Goal: Task Accomplishment & Management: Use online tool/utility

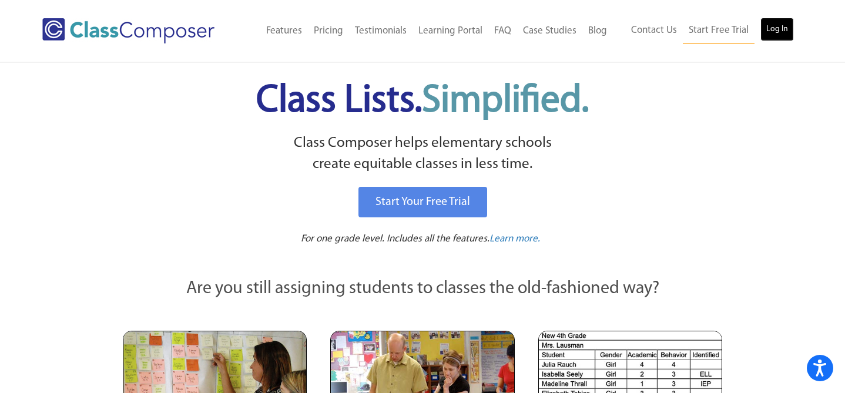
click at [787, 29] on link "Log In" at bounding box center [776, 30] width 33 height 24
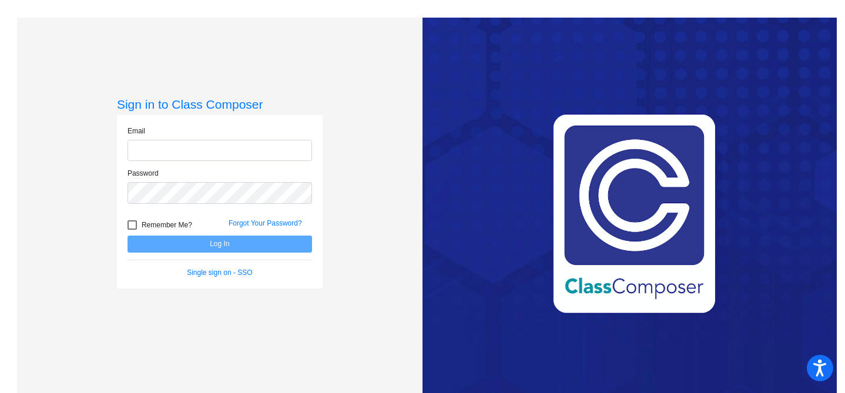
type input "[EMAIL_ADDRESS][DOMAIN_NAME]"
click at [201, 245] on button "Log In" at bounding box center [219, 244] width 184 height 17
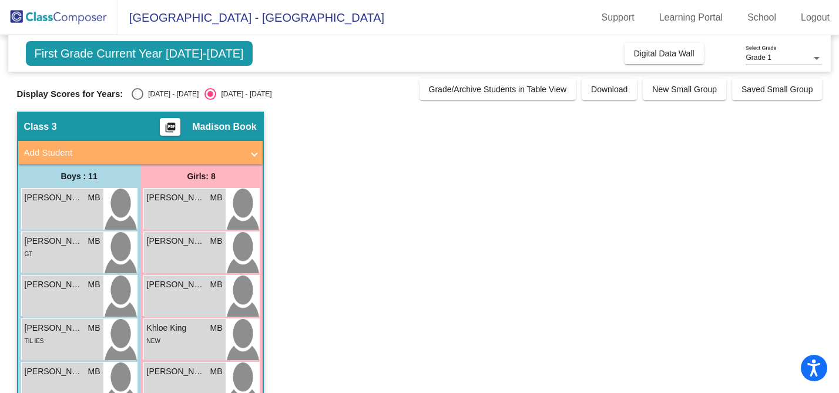
click at [136, 103] on div "First Grade Current Year 2025-2026 Add, Move, or Retain Students Off On Incomin…" at bounding box center [419, 360] width 805 height 650
click at [137, 96] on div "Select an option" at bounding box center [138, 94] width 12 height 12
click at [137, 100] on input "2024 - 2025" at bounding box center [137, 100] width 1 height 1
radio input "true"
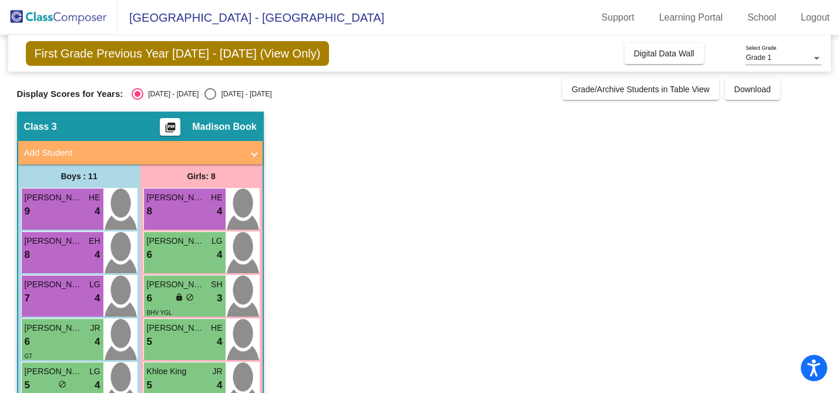
click at [654, 71] on div "First Grade Previous Year 2024 - 2025 (View Only) Add, Move, or Retain Students…" at bounding box center [419, 53] width 823 height 36
click at [654, 56] on span "Digital Data Wall" at bounding box center [664, 53] width 61 height 9
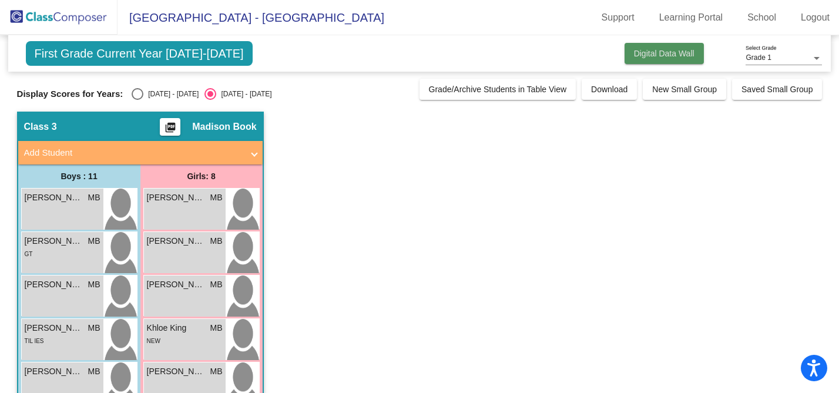
click at [630, 61] on button "Digital Data Wall" at bounding box center [664, 53] width 79 height 21
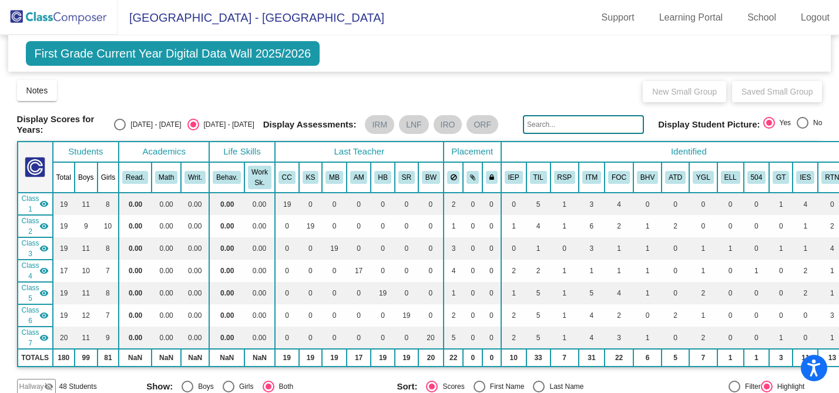
click at [126, 125] on div "Select an option" at bounding box center [120, 125] width 12 height 12
click at [120, 130] on input "2024 - 2025" at bounding box center [119, 130] width 1 height 1
radio input "true"
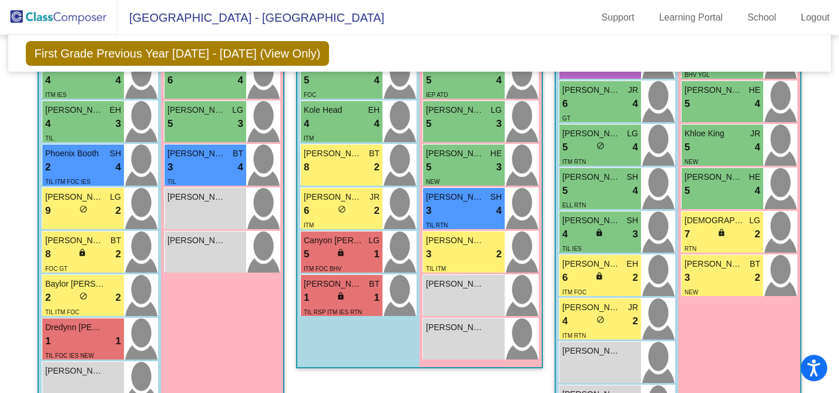
scroll to position [536, 0]
